Goal: Information Seeking & Learning: Learn about a topic

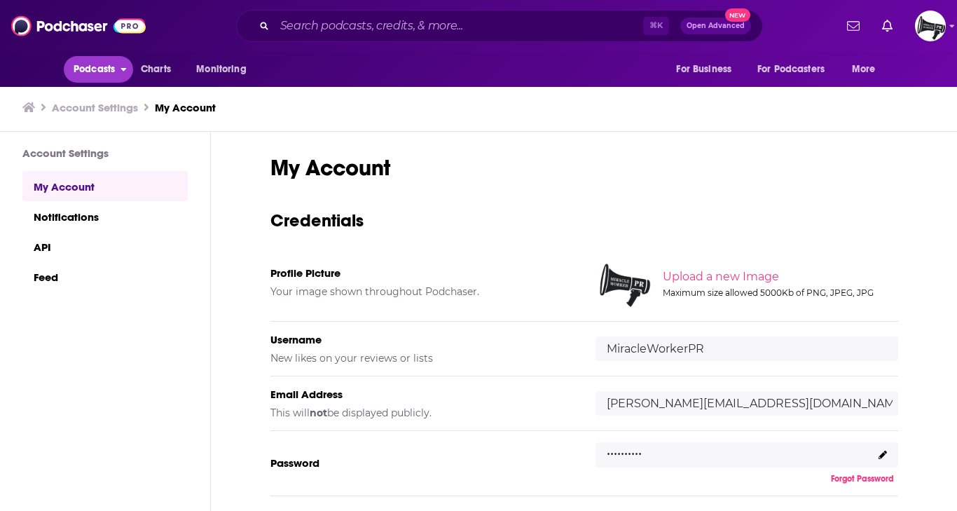
click at [106, 71] on span "Podcasts" at bounding box center [94, 70] width 41 height 20
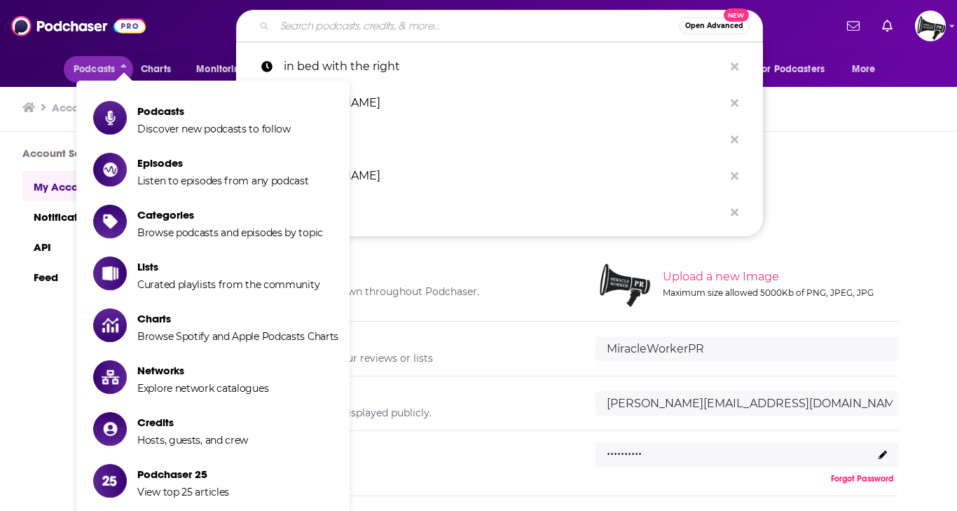
click at [327, 26] on input "Search podcasts, credits, & more..." at bounding box center [477, 26] width 404 height 22
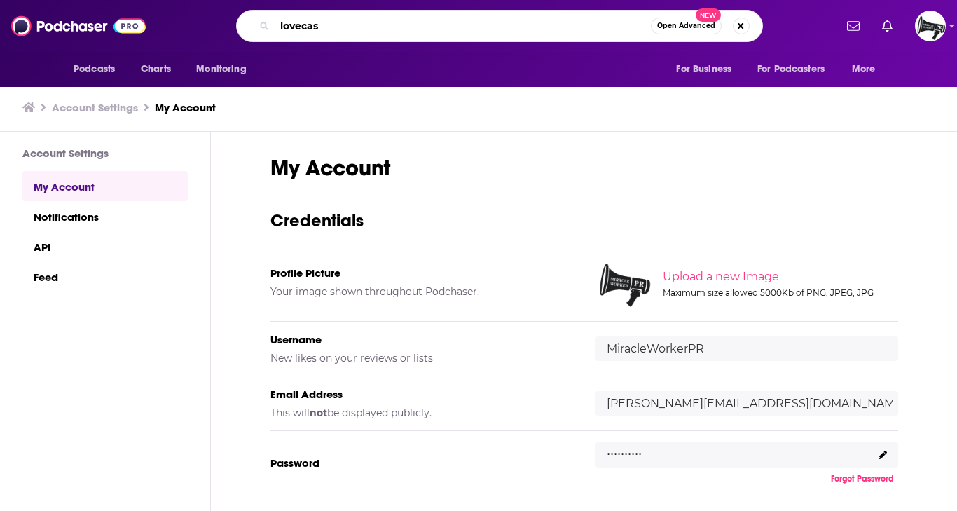
type input "lovecast"
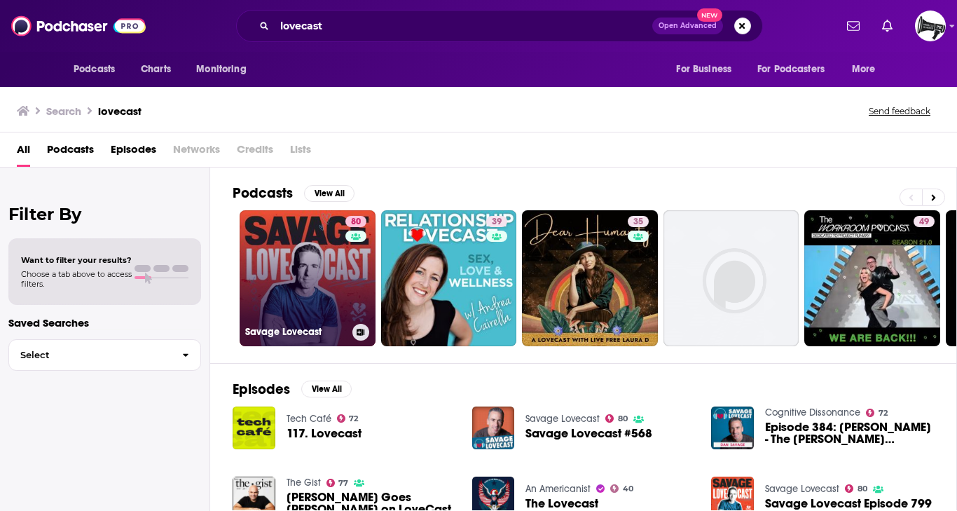
click at [278, 251] on link "80 Savage Lovecast" at bounding box center [308, 278] width 136 height 136
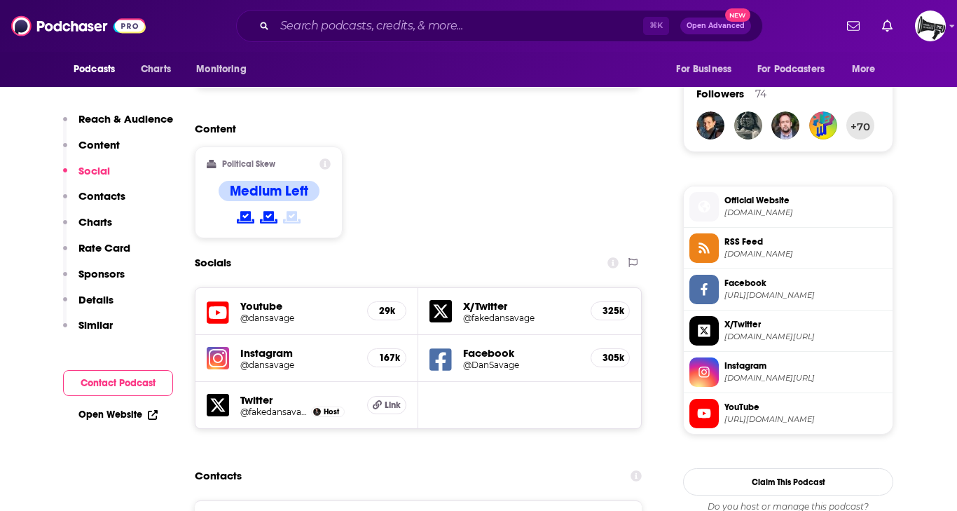
scroll to position [1003, 0]
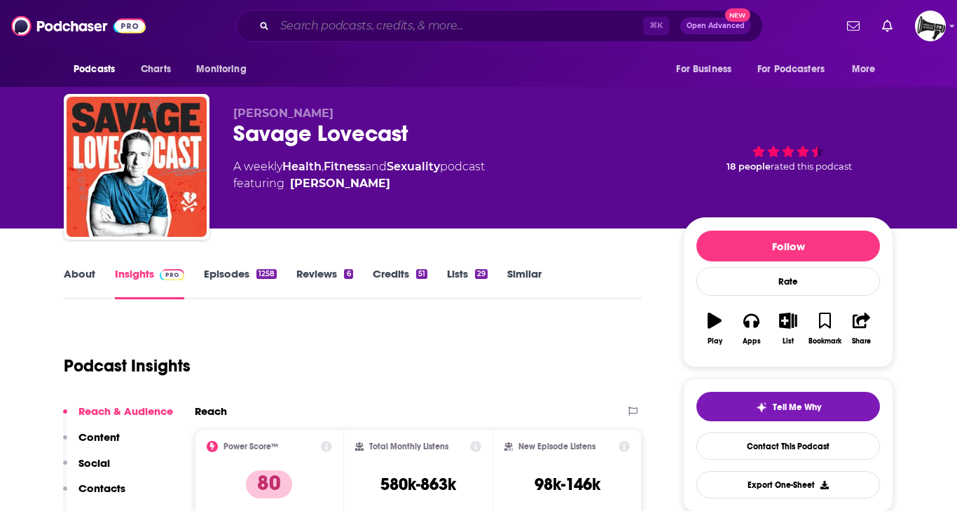
click at [378, 28] on input "Search podcasts, credits, & more..." at bounding box center [459, 26] width 369 height 22
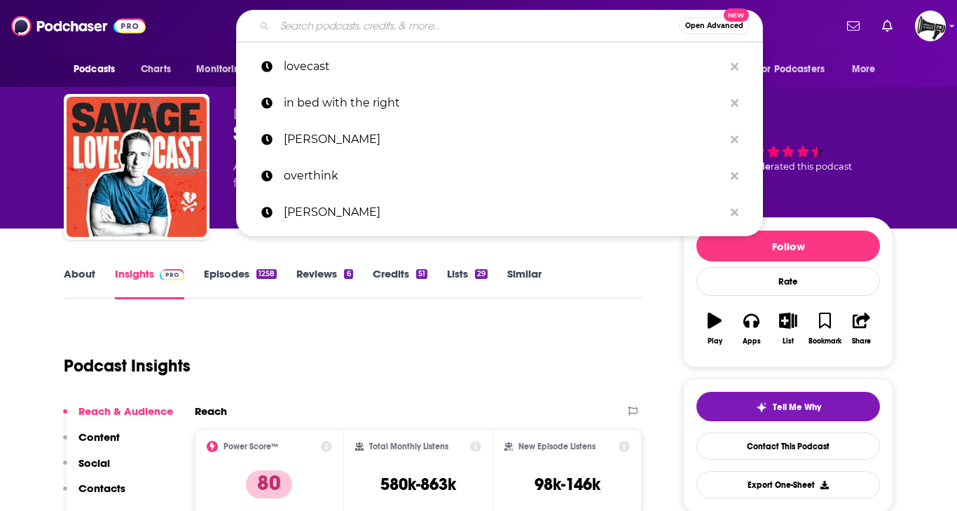
paste input "Tetragrammaton"
type input "Tetragrammaton"
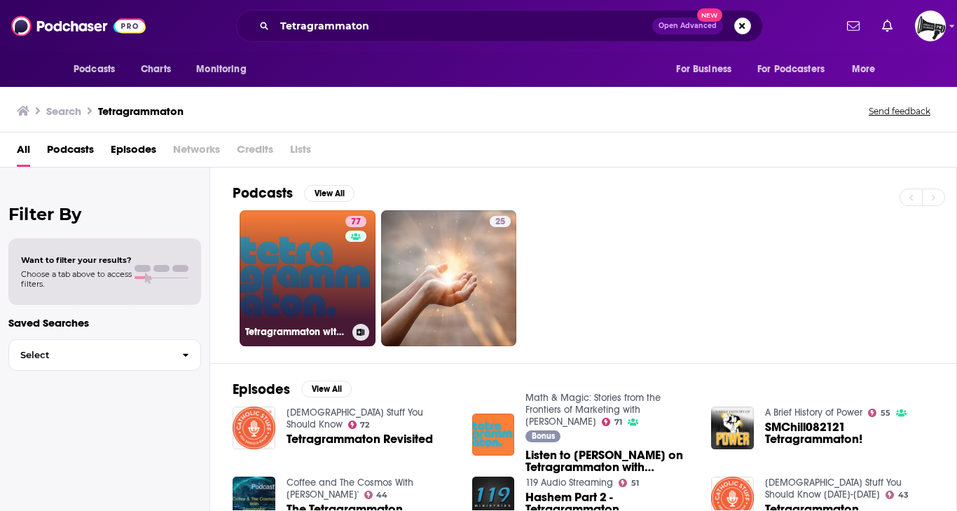
click at [336, 240] on link "77 Tetragrammaton with Rick Rubin" at bounding box center [308, 278] width 136 height 136
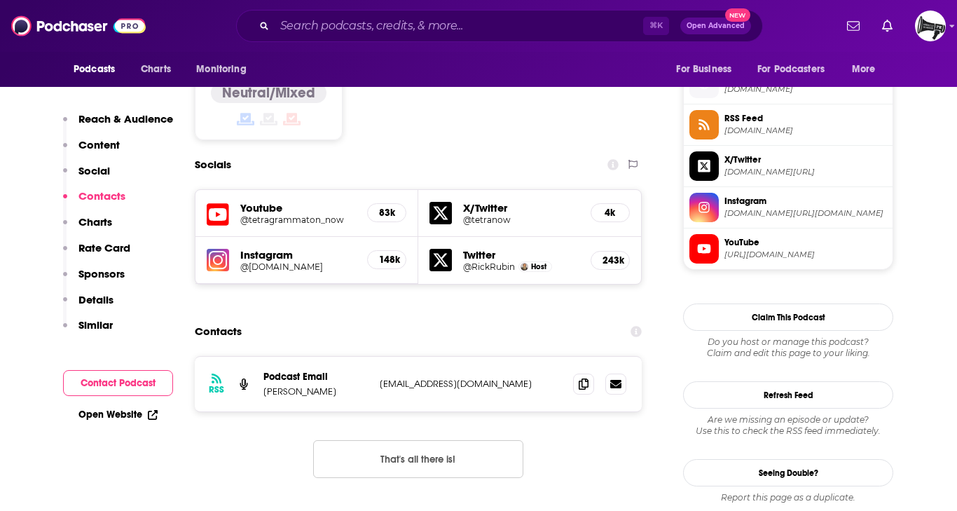
scroll to position [1130, 0]
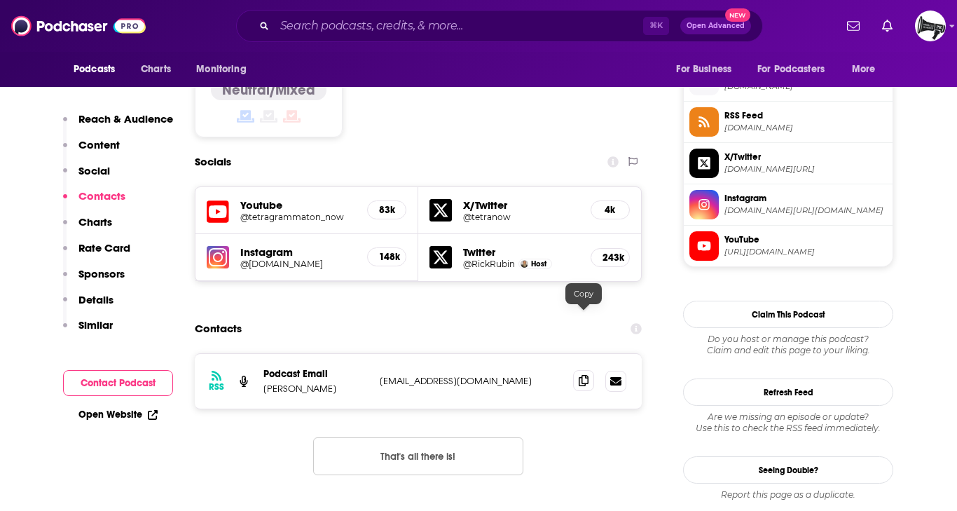
click at [583, 375] on icon at bounding box center [584, 380] width 10 height 11
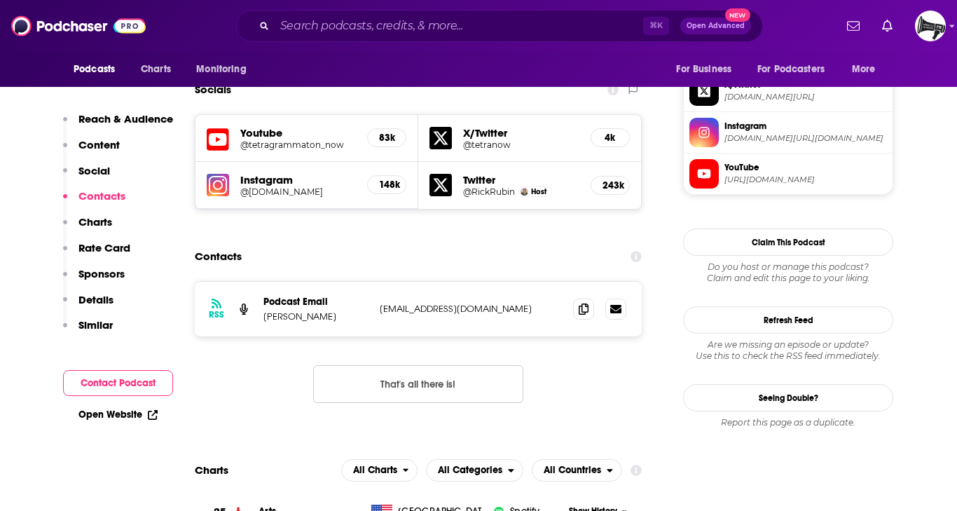
scroll to position [1203, 0]
